Goal: Information Seeking & Learning: Check status

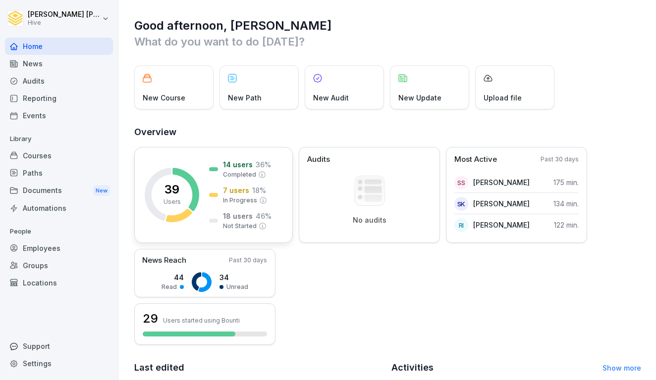
click at [205, 192] on div "39 Users 14 users 36 % Completed 7 users 18 % In Progress 18 users 46 % Not Sta…" at bounding box center [213, 195] width 158 height 96
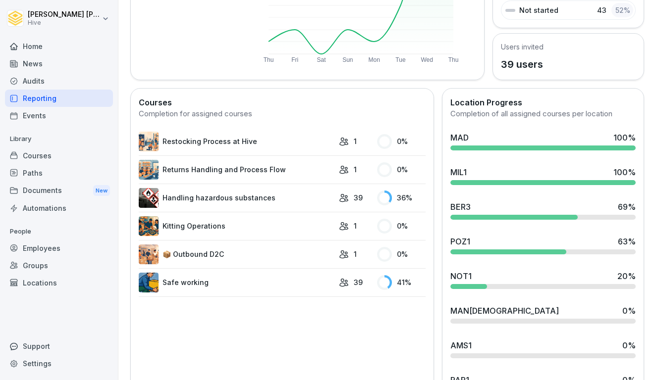
scroll to position [200, 0]
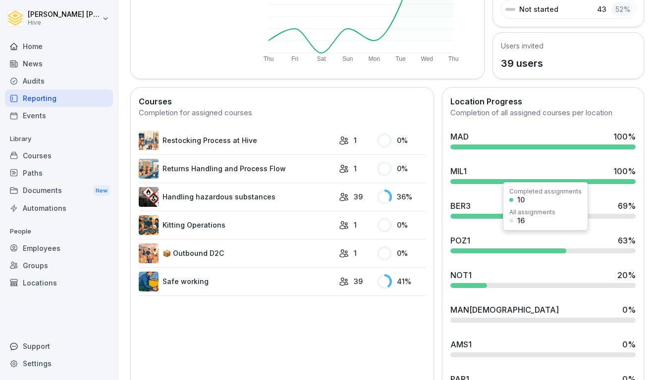
click at [541, 242] on div "POZ1 63 %" at bounding box center [542, 241] width 185 height 12
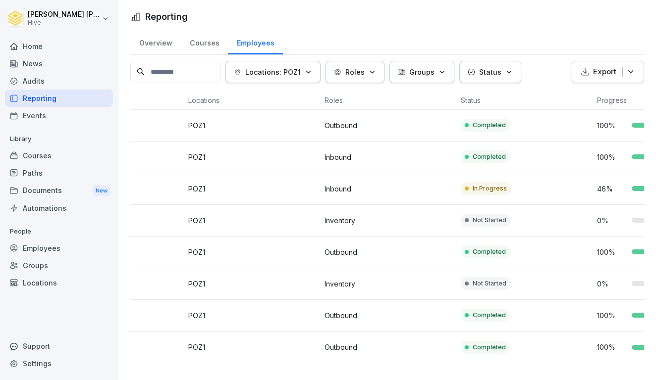
scroll to position [0, 264]
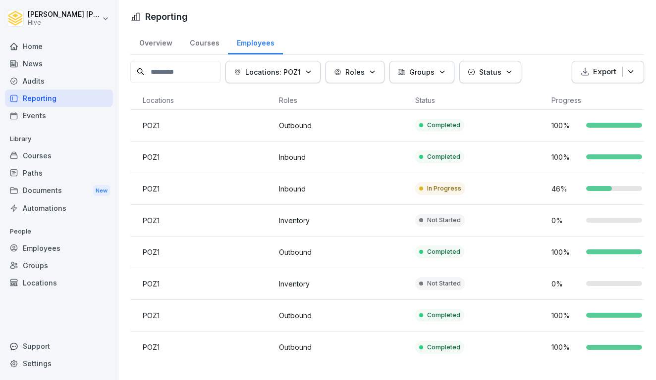
click at [486, 73] on p "Status" at bounding box center [490, 72] width 22 height 10
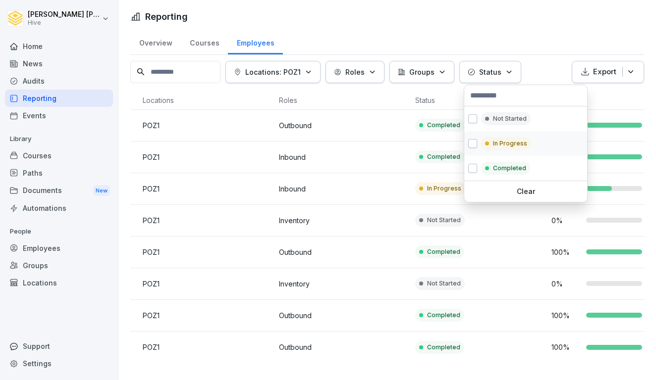
click at [472, 142] on button "button" at bounding box center [472, 143] width 9 height 9
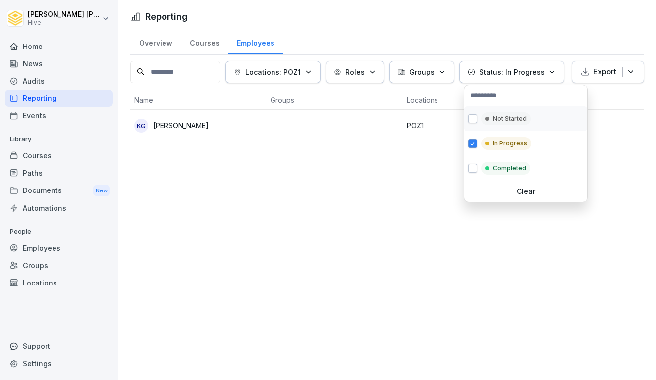
click at [472, 120] on button "button" at bounding box center [472, 118] width 9 height 9
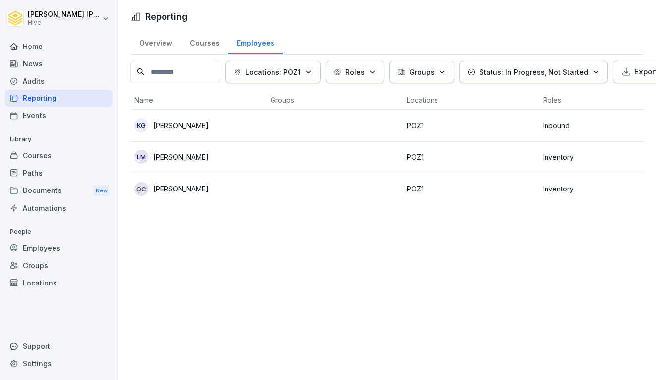
click at [448, 241] on html "[PERSON_NAME] Hive Home News Audits Reporting Events Library Courses Paths Docu…" at bounding box center [328, 190] width 656 height 380
drag, startPoint x: 255, startPoint y: 190, endPoint x: 155, endPoint y: 121, distance: 121.0
click at [155, 120] on tbody "KG [PERSON_NAME] POZ1 Inbound In Progress 46 % LM Liubov Mintei POZ1 Inventory …" at bounding box center [538, 157] width 817 height 95
click at [254, 188] on div "OC [PERSON_NAME]" at bounding box center [198, 189] width 128 height 14
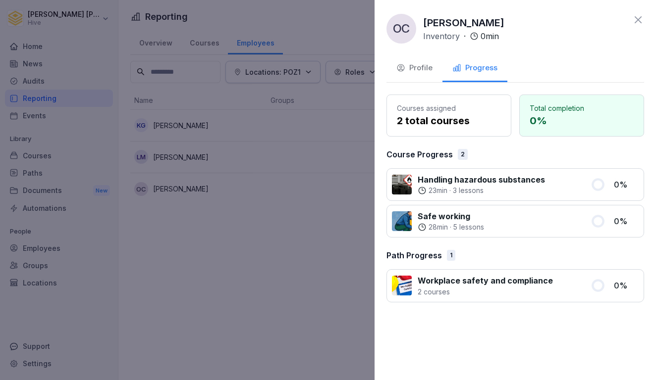
click at [226, 126] on div at bounding box center [328, 190] width 656 height 380
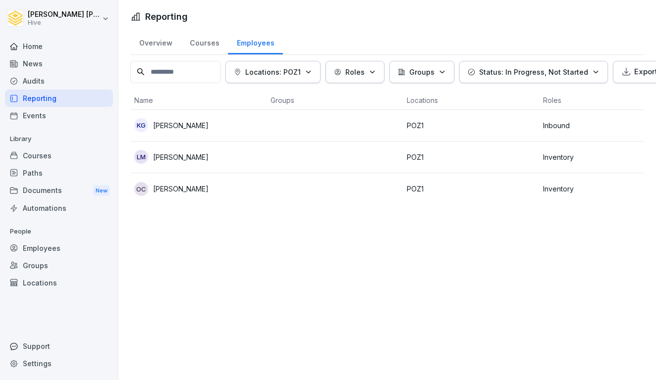
drag, startPoint x: 225, startPoint y: 126, endPoint x: 153, endPoint y: 126, distance: 72.8
click at [153, 126] on div "KG [PERSON_NAME]" at bounding box center [198, 125] width 128 height 14
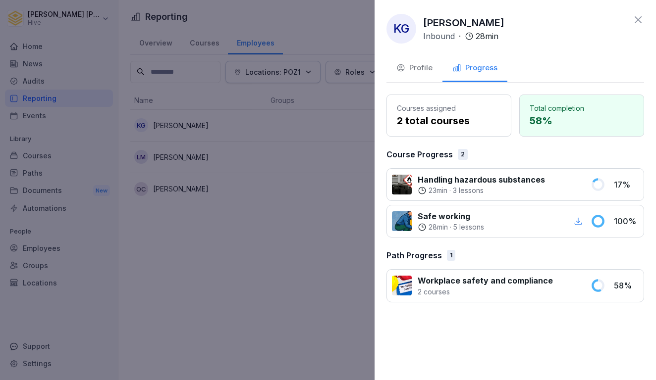
click at [260, 146] on div at bounding box center [328, 190] width 656 height 380
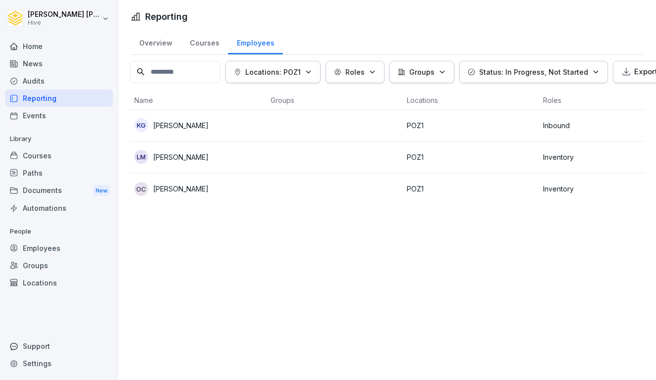
drag, startPoint x: 227, startPoint y: 128, endPoint x: 155, endPoint y: 125, distance: 71.9
click at [155, 125] on div "KG [PERSON_NAME]" at bounding box center [198, 125] width 128 height 14
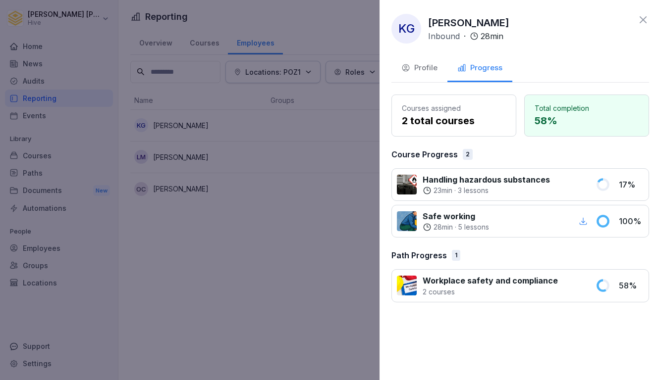
click at [216, 137] on div at bounding box center [328, 190] width 656 height 380
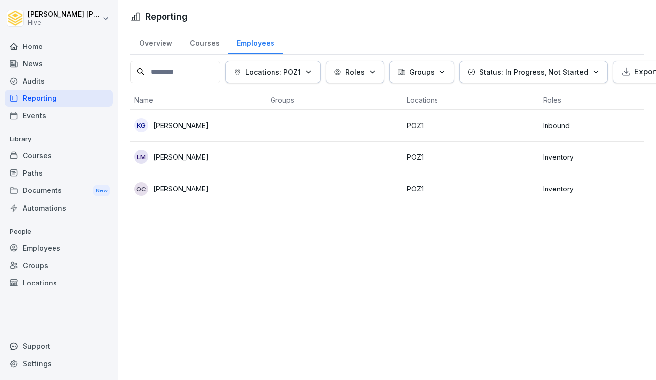
copy p "[PERSON_NAME]"
drag, startPoint x: 225, startPoint y: 128, endPoint x: 155, endPoint y: 127, distance: 70.3
click at [155, 127] on div "KG [PERSON_NAME]" at bounding box center [198, 125] width 128 height 14
drag, startPoint x: 202, startPoint y: 160, endPoint x: 176, endPoint y: 160, distance: 25.8
click at [176, 160] on div "LM [PERSON_NAME]" at bounding box center [198, 157] width 128 height 14
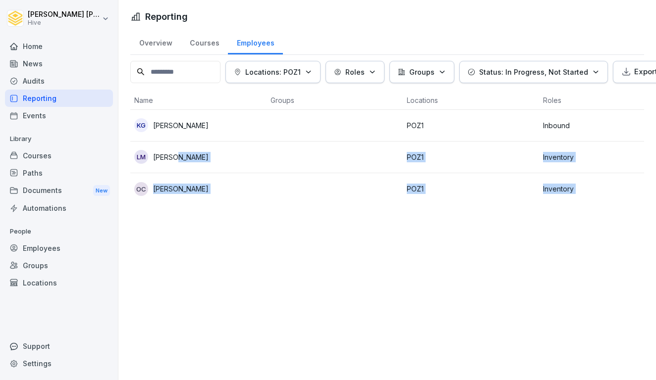
drag, startPoint x: 202, startPoint y: 157, endPoint x: 176, endPoint y: 157, distance: 25.8
click at [221, 153] on div "LM [PERSON_NAME]" at bounding box center [198, 157] width 128 height 14
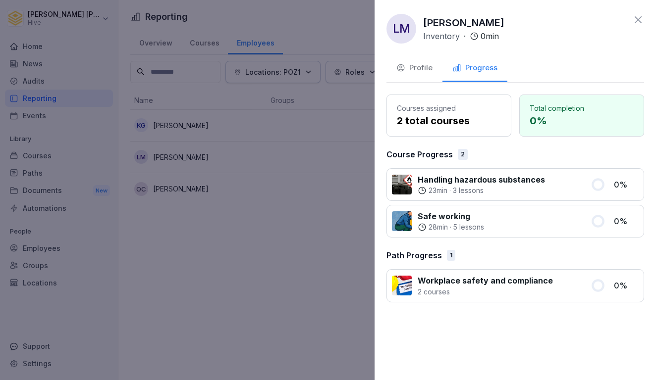
click at [197, 158] on div at bounding box center [328, 190] width 656 height 380
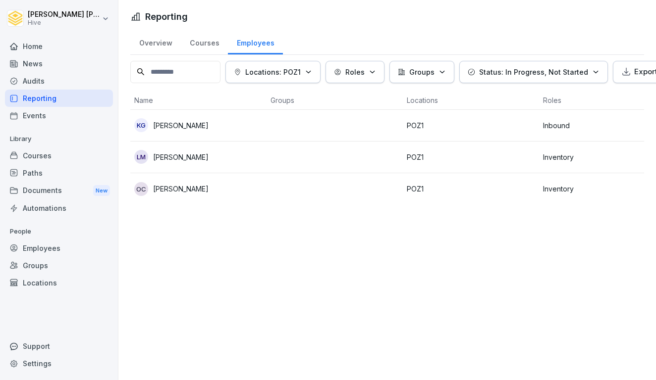
drag, startPoint x: 198, startPoint y: 158, endPoint x: 170, endPoint y: 158, distance: 27.7
click at [170, 158] on div "LM [PERSON_NAME]" at bounding box center [198, 157] width 128 height 14
drag, startPoint x: 153, startPoint y: 157, endPoint x: 190, endPoint y: 157, distance: 37.1
click at [216, 156] on div "LM [PERSON_NAME]" at bounding box center [198, 157] width 128 height 14
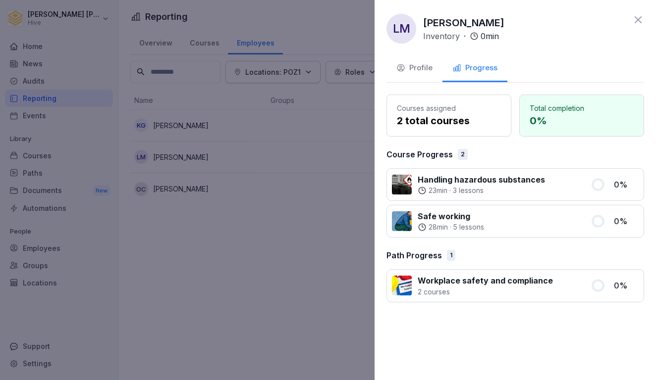
click at [295, 191] on div at bounding box center [328, 190] width 656 height 380
